Goal: Find specific page/section: Find specific page/section

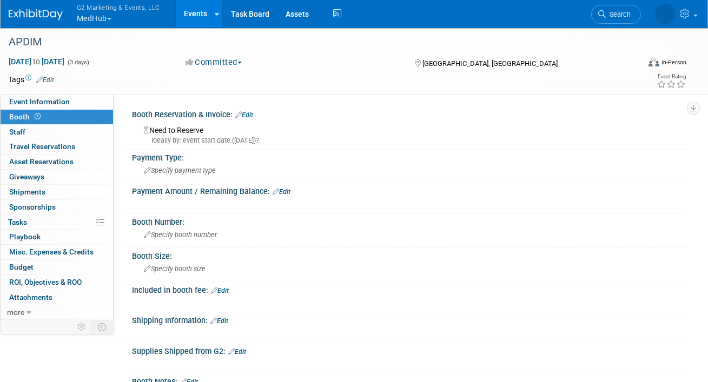
click at [98, 21] on button "G2 Marketing & Events, LLC MedHub" at bounding box center [125, 14] width 98 height 28
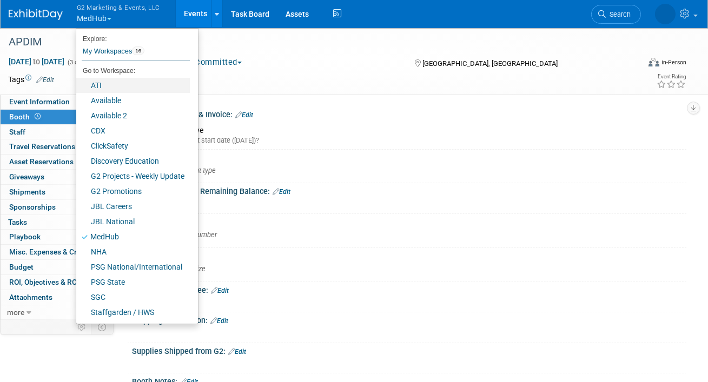
click at [99, 85] on link "ATI" at bounding box center [133, 85] width 114 height 15
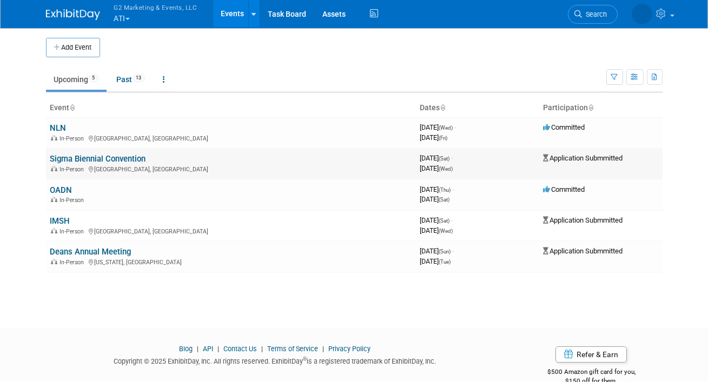
click at [77, 158] on link "Sigma Biennial Convention" at bounding box center [98, 159] width 96 height 10
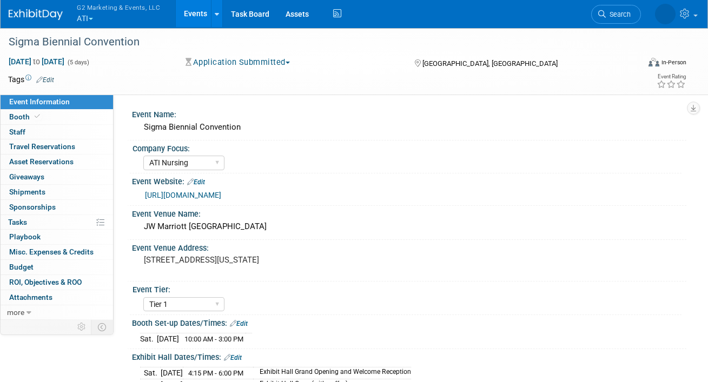
select select "ATI Nursing"
select select "Tier 1"
click at [45, 114] on link "Booth" at bounding box center [57, 117] width 112 height 15
